Goal: Browse casually: Explore the website without a specific task or goal

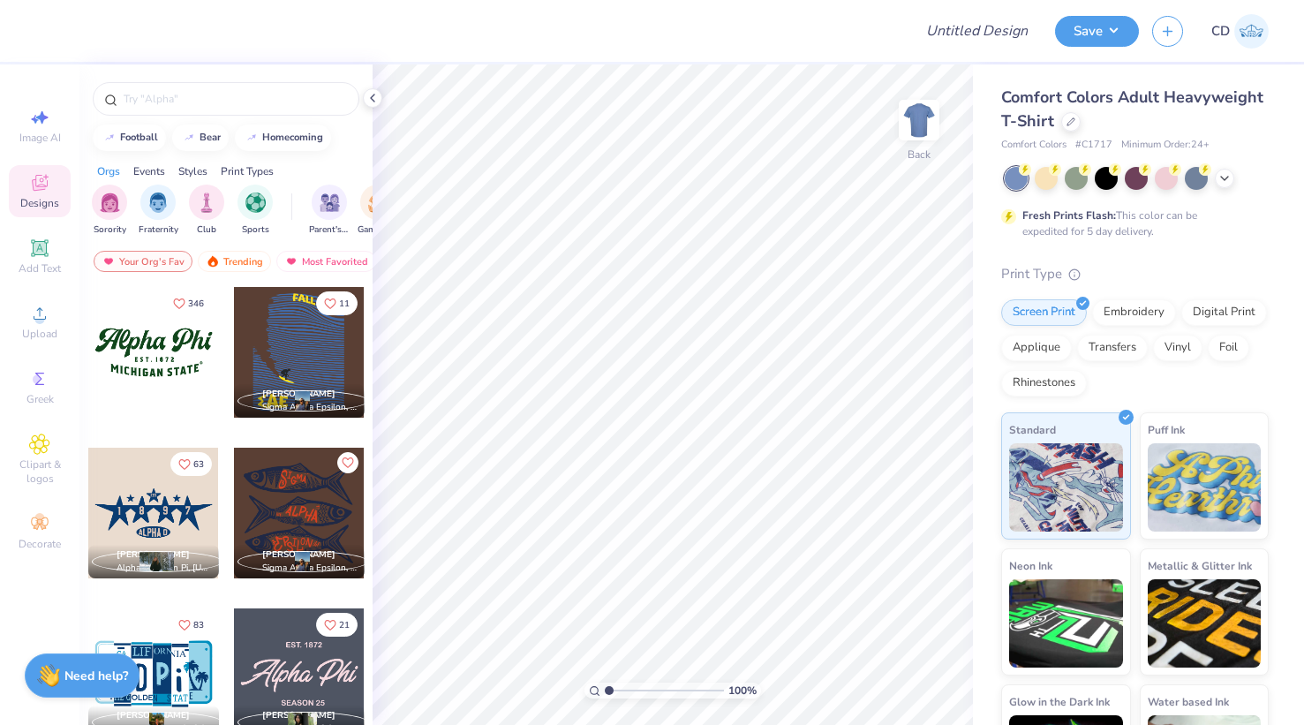
click at [100, 675] on strong "Need help?" at bounding box center [96, 675] width 64 height 17
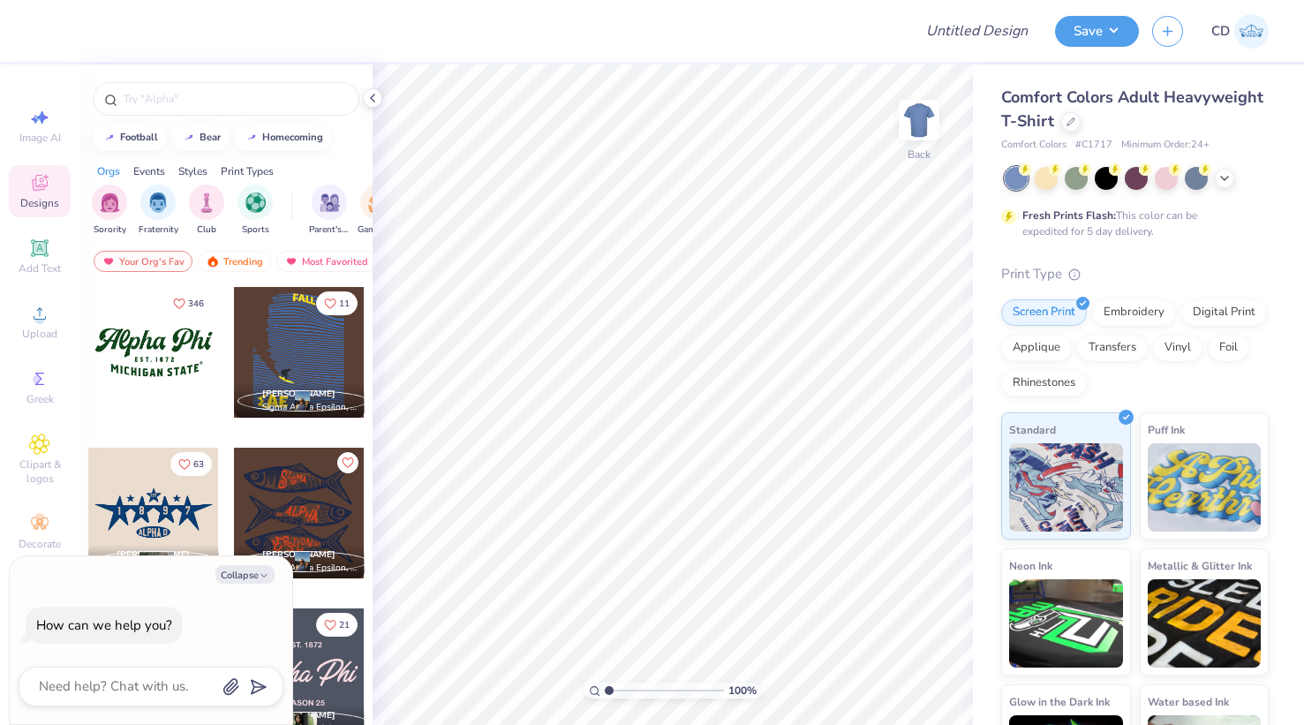
drag, startPoint x: 1135, startPoint y: 123, endPoint x: 1110, endPoint y: 122, distance: 24.7
click at [1131, 122] on div "Comfort Colors Adult Heavyweight T-Shirt" at bounding box center [1134, 110] width 267 height 48
click at [1072, 122] on icon at bounding box center [1070, 120] width 9 height 9
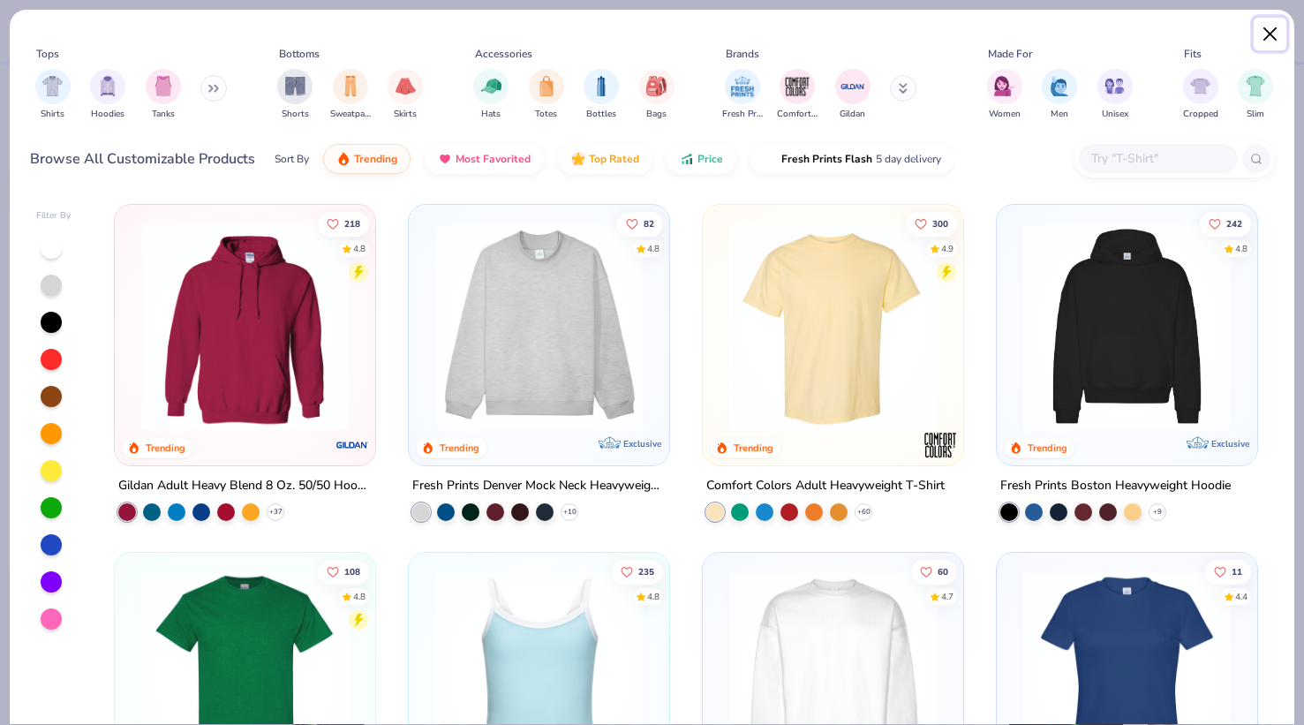
drag, startPoint x: 1266, startPoint y: 33, endPoint x: 1189, endPoint y: 89, distance: 95.3
click at [1266, 33] on button "Close" at bounding box center [1270, 35] width 34 height 34
type textarea "x"
